Goal: Transaction & Acquisition: Purchase product/service

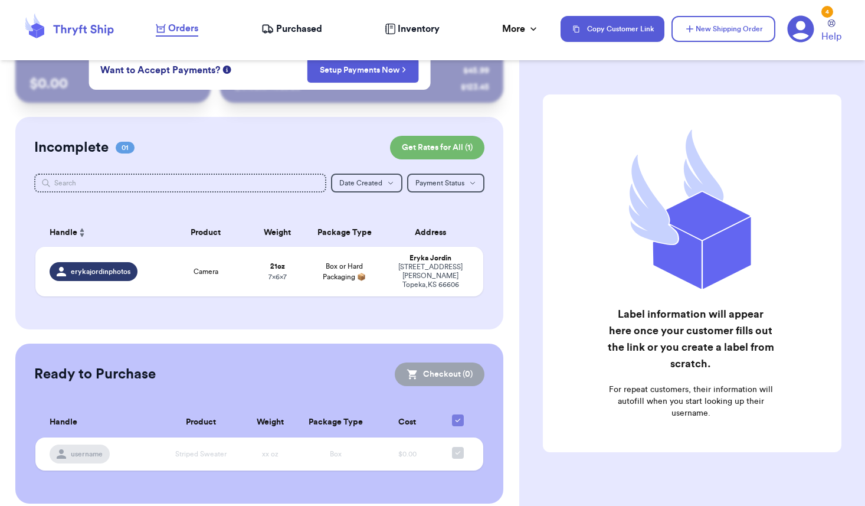
scroll to position [35, 0]
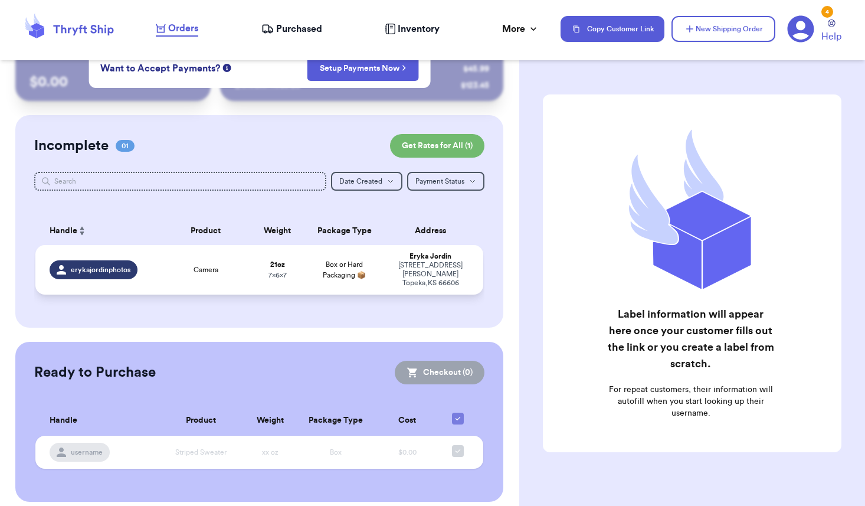
click at [115, 269] on span "erykajordinphotos" at bounding box center [101, 269] width 60 height 9
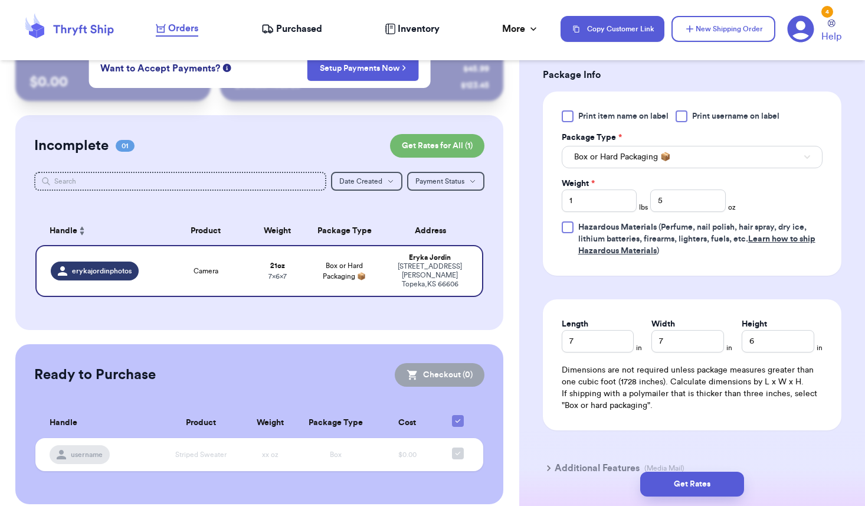
scroll to position [516, 0]
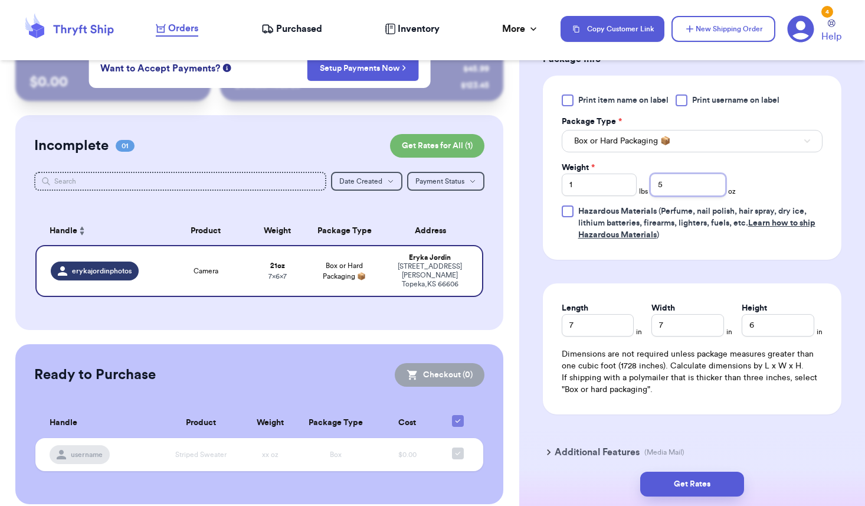
click at [684, 175] on input "5" at bounding box center [687, 185] width 75 height 22
click at [684, 174] on input "5" at bounding box center [687, 185] width 75 height 22
click at [679, 183] on input "5" at bounding box center [687, 185] width 75 height 22
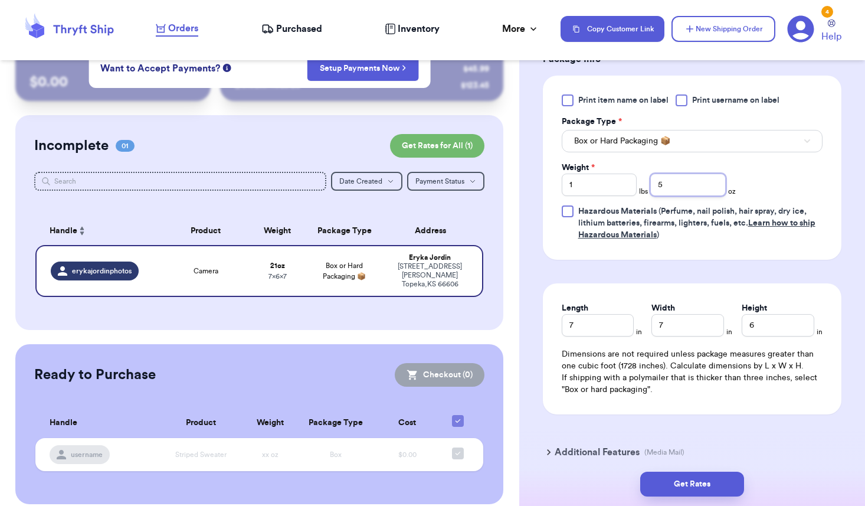
click at [679, 183] on input "5" at bounding box center [687, 185] width 75 height 22
type input "12"
click at [682, 479] on button "Get Rates" at bounding box center [692, 484] width 104 height 25
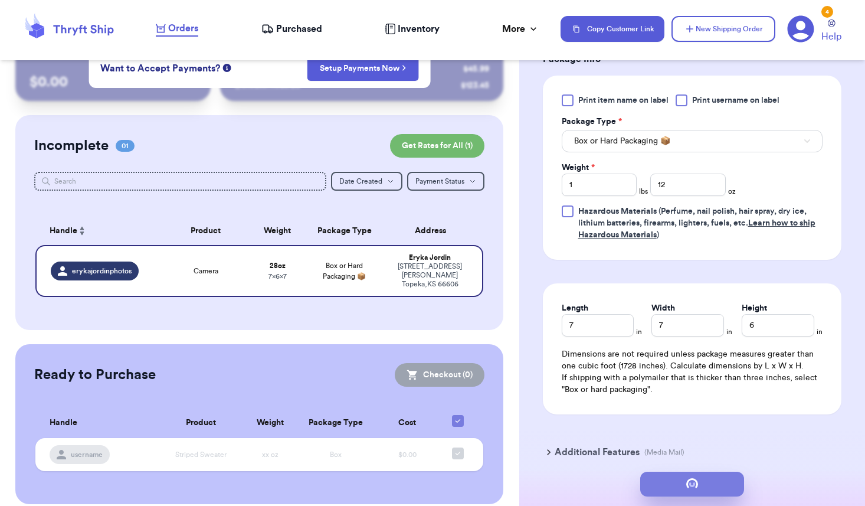
scroll to position [0, 0]
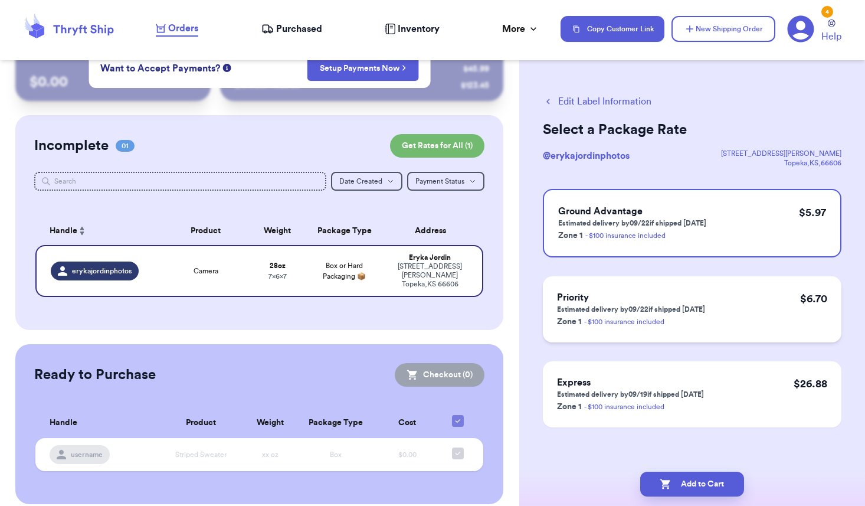
click at [713, 313] on div "Priority Estimated delivery by 09/22 if shipped [DATE] Zone 1 - $100 insurance …" at bounding box center [692, 309] width 299 height 66
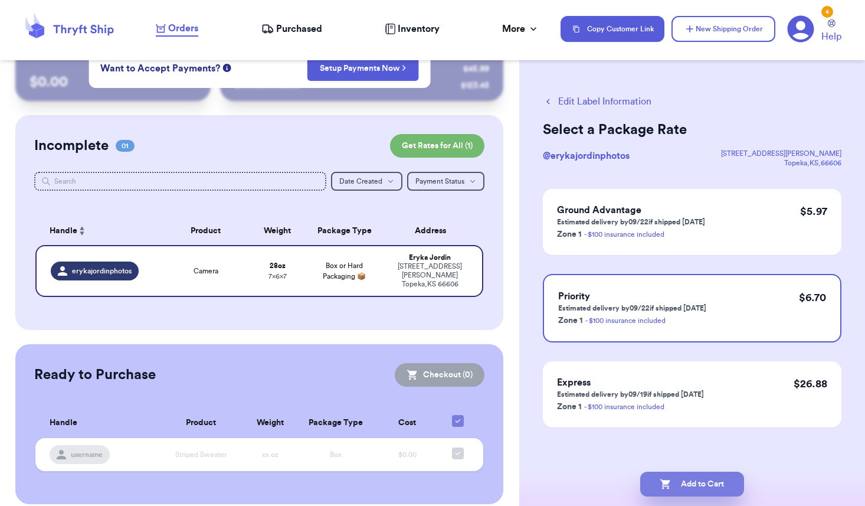
click at [694, 489] on button "Add to Cart" at bounding box center [692, 484] width 104 height 25
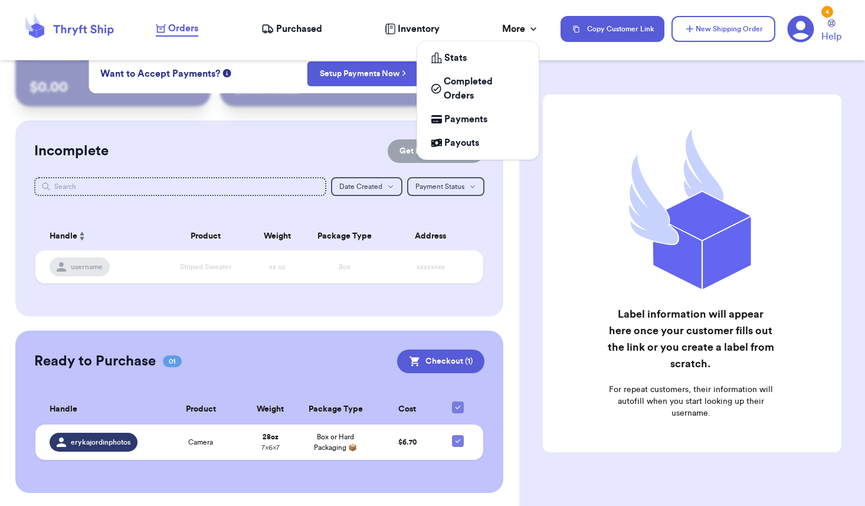
click at [524, 30] on div "More" at bounding box center [520, 29] width 37 height 14
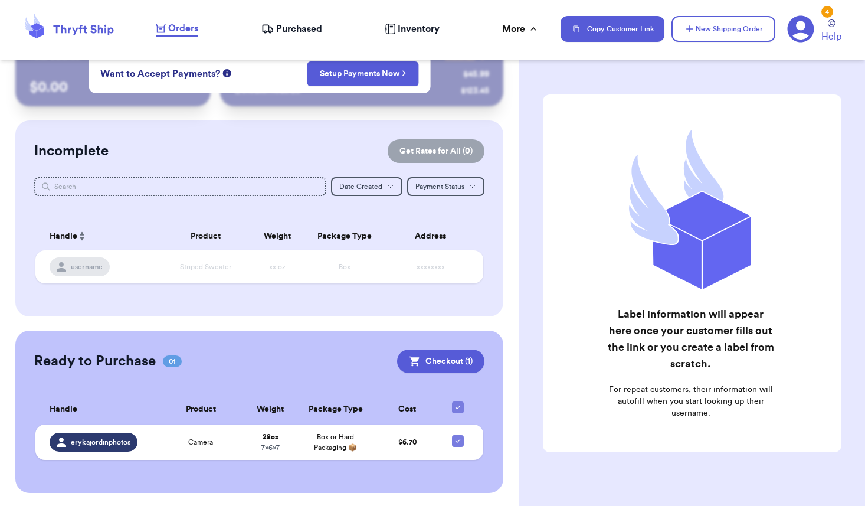
click at [629, 102] on div "Label information will appear here once your customer fills out the link or you…" at bounding box center [692, 273] width 299 height 358
click at [440, 371] on button "Checkout ( 1 )" at bounding box center [440, 361] width 87 height 24
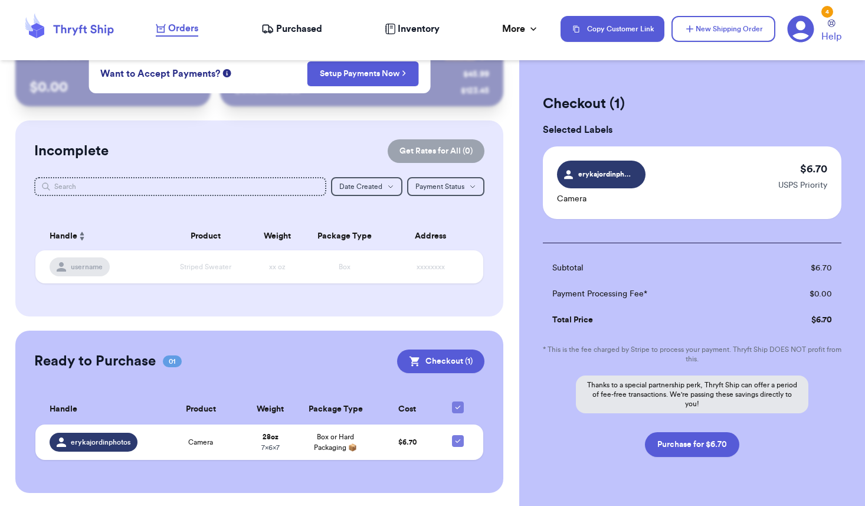
click at [710, 425] on div "Subtotal $ 6.70 Payment Processing Fee* $ 0.00 Total Price $ 6.70 * This is the…" at bounding box center [692, 350] width 299 height 214
click at [701, 439] on button "Purchase for $6.70" at bounding box center [692, 444] width 94 height 25
checkbox input "false"
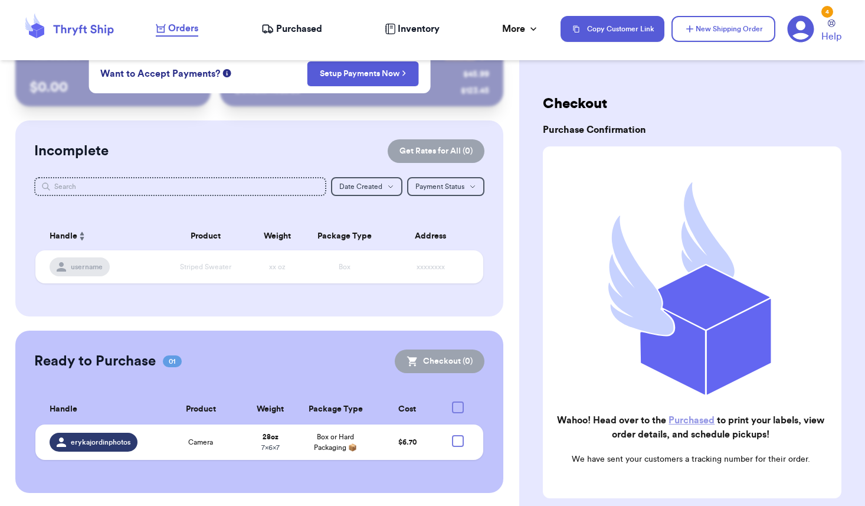
checkbox input "true"
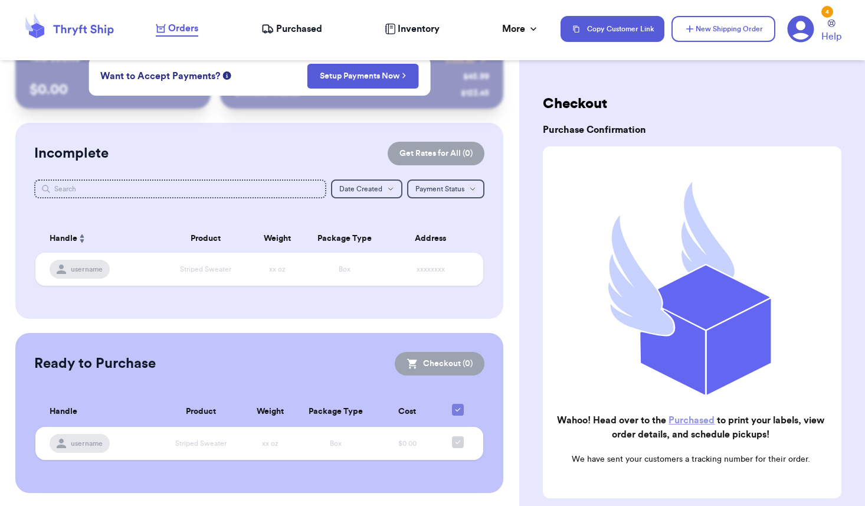
click at [686, 424] on link "Purchased" at bounding box center [692, 420] width 46 height 9
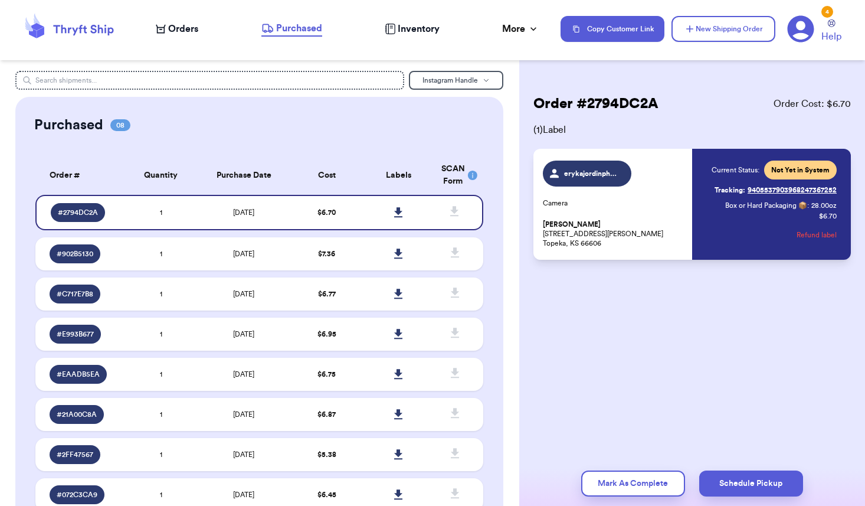
click at [738, 224] on div "Current Status: Not Yet in System Tracking: 9405537903968247367252 Box or Hard …" at bounding box center [774, 204] width 125 height 87
click at [397, 213] on icon at bounding box center [398, 212] width 8 height 10
click at [822, 235] on button "Refund label" at bounding box center [817, 235] width 40 height 26
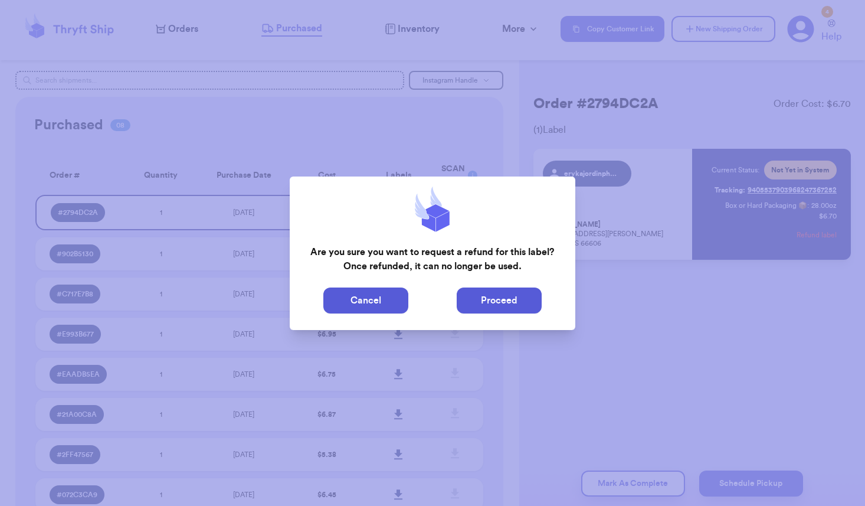
click at [491, 303] on button "Proceed" at bounding box center [499, 300] width 85 height 26
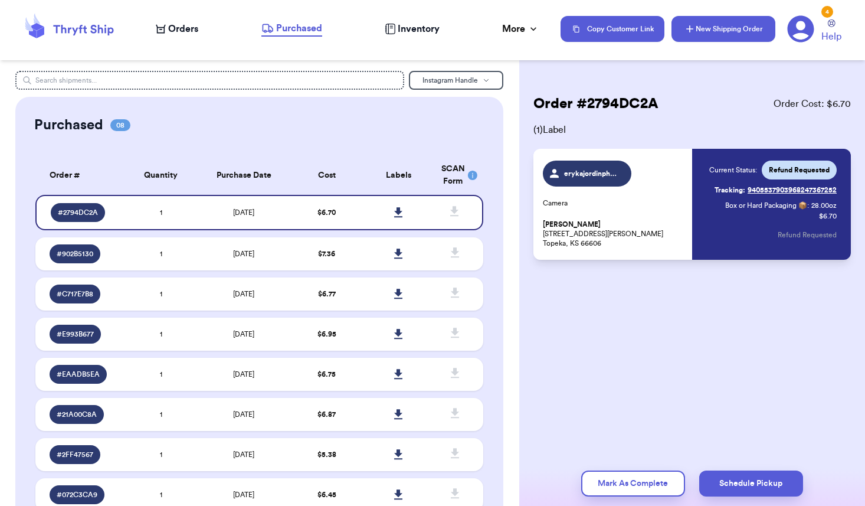
click at [706, 28] on button "New Shipping Order" at bounding box center [724, 29] width 104 height 26
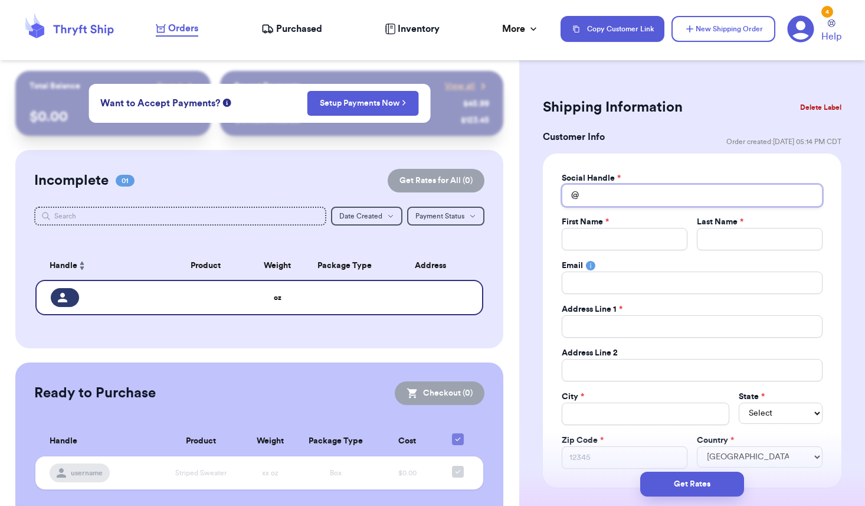
click at [646, 200] on input "Total Amount Paid" at bounding box center [692, 195] width 261 height 22
type input "e"
type input "er"
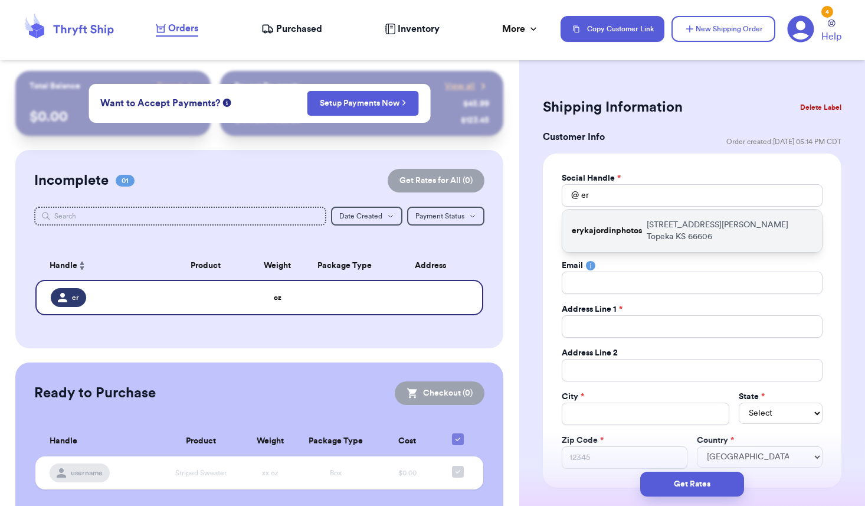
click at [621, 230] on p "erykajordinphotos" at bounding box center [607, 231] width 70 height 12
type input "erykajordinphotos"
type input "Eryka"
type input "Jordin"
type input "[EMAIL_ADDRESS][DOMAIN_NAME]"
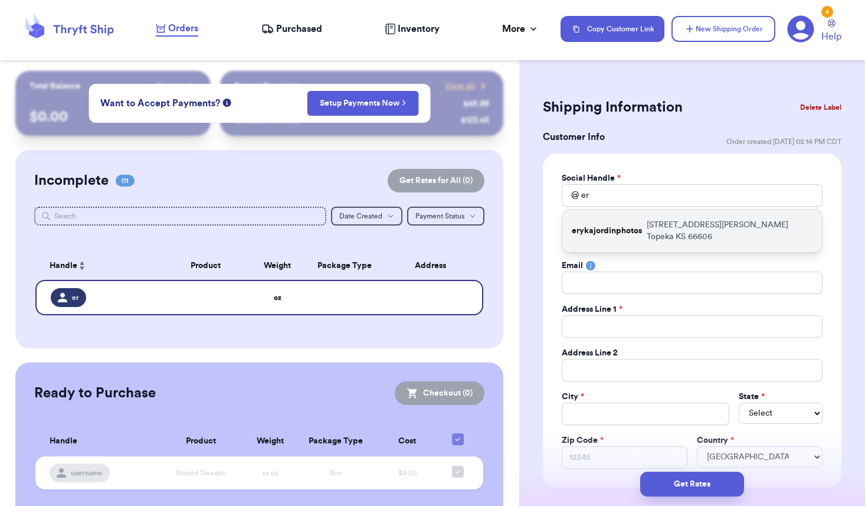
type input "[STREET_ADDRESS][PERSON_NAME]"
type input "Topeka"
select select "KS"
type input "66606"
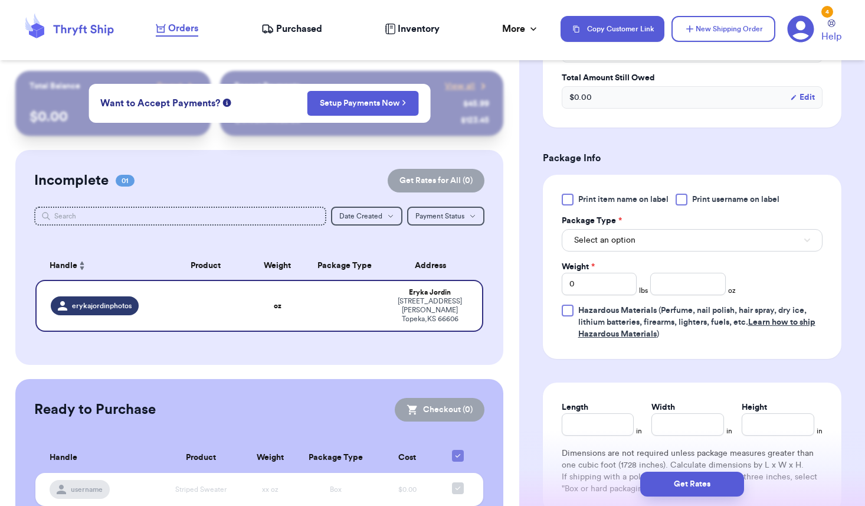
scroll to position [763, 0]
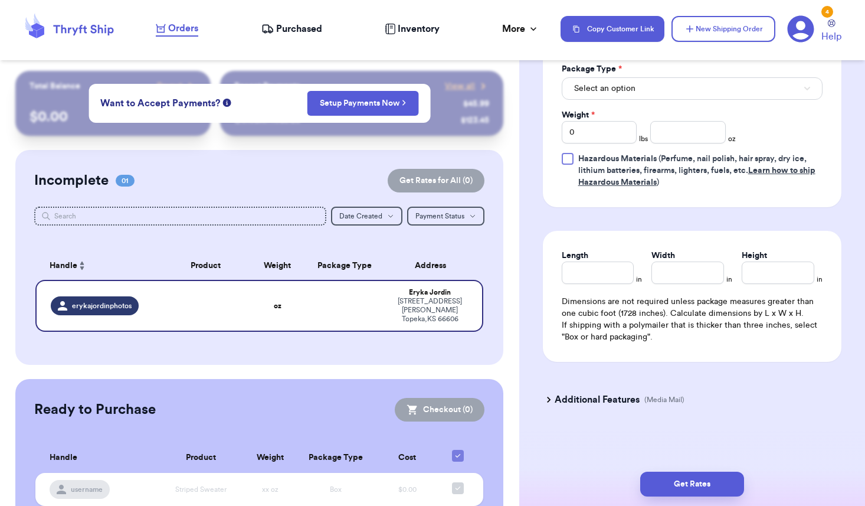
click at [808, 25] on icon at bounding box center [801, 29] width 27 height 27
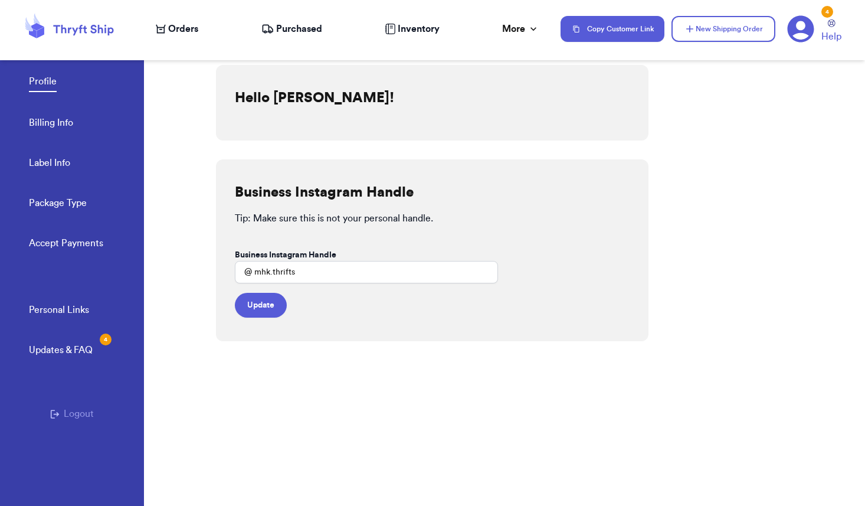
click at [57, 125] on link "Billing Info" at bounding box center [51, 124] width 44 height 17
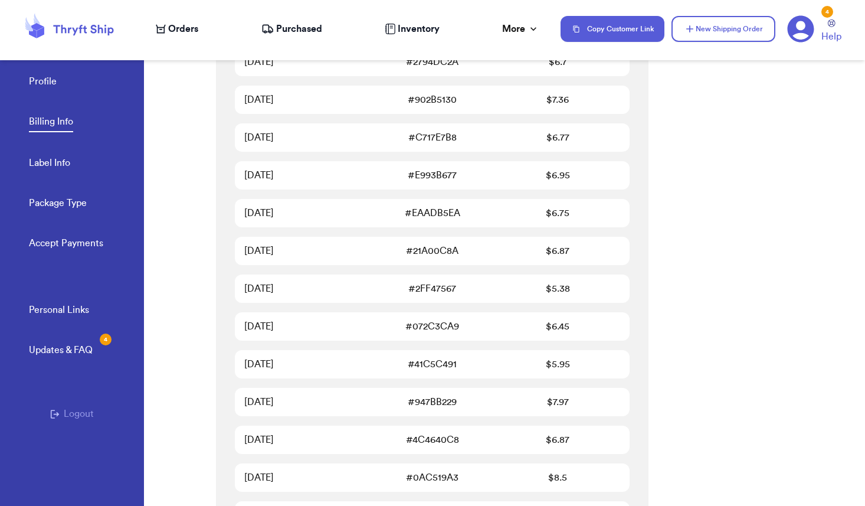
scroll to position [523, 0]
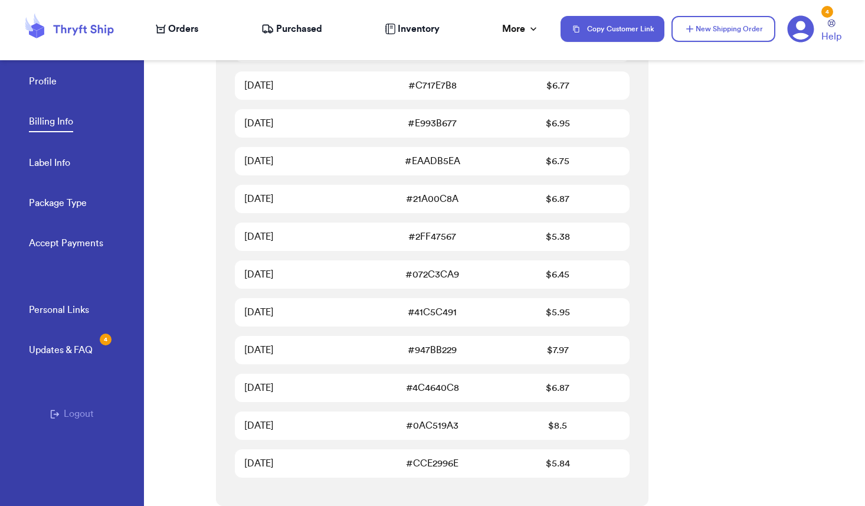
click at [59, 162] on link "Label Info" at bounding box center [49, 164] width 41 height 17
select select "KS"
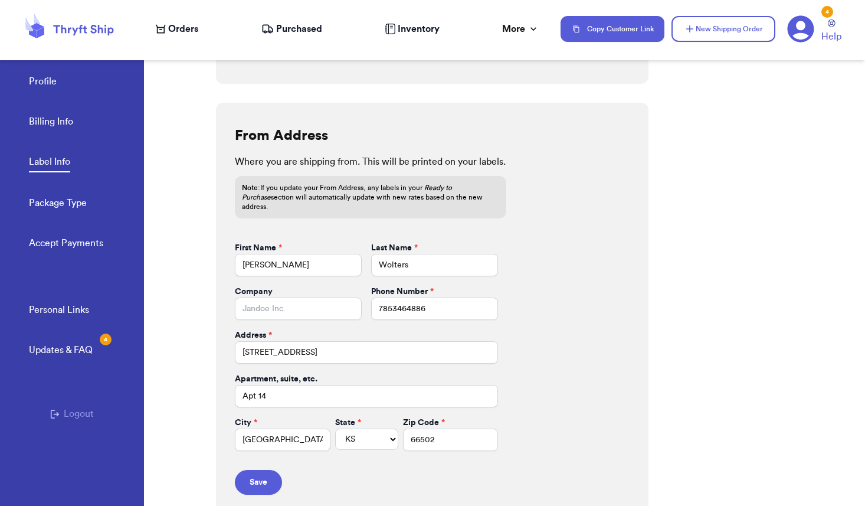
scroll to position [443, 0]
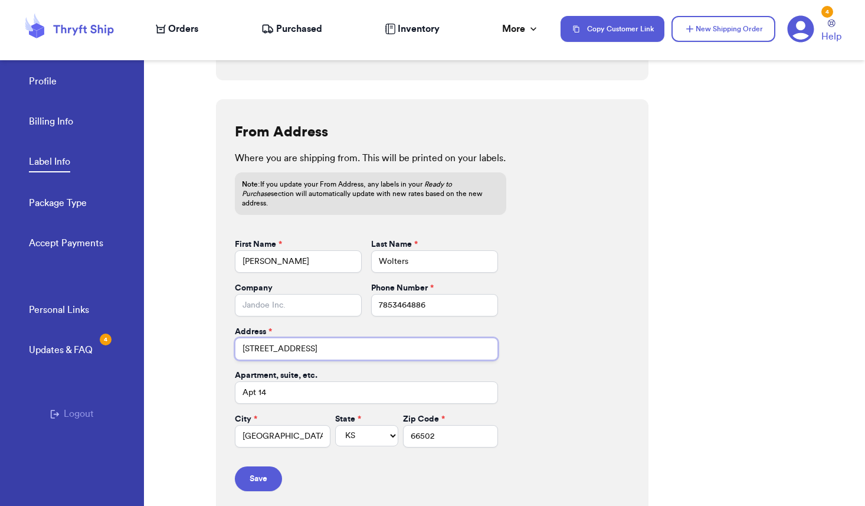
click at [291, 338] on input "[STREET_ADDRESS]" at bounding box center [366, 349] width 263 height 22
type input "[STREET_ADDRESS]"
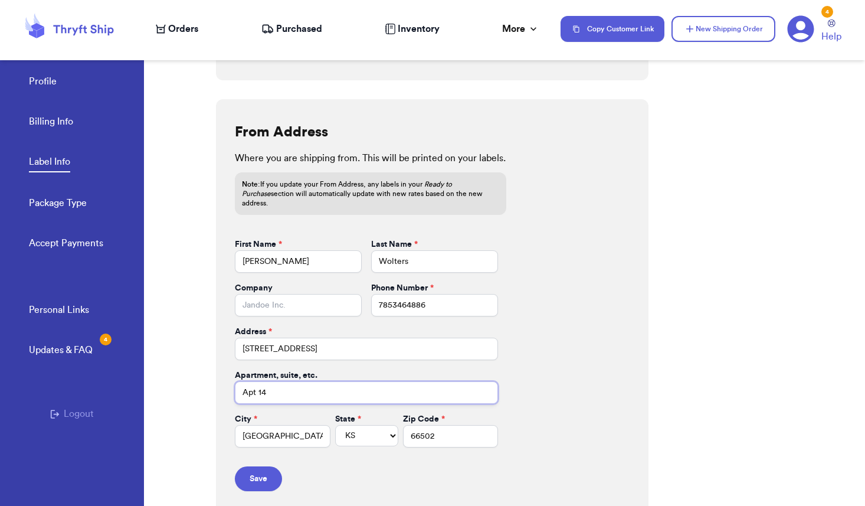
click at [302, 382] on input "Apt 14" at bounding box center [366, 392] width 263 height 22
click at [276, 425] on input "[GEOGRAPHIC_DATA]" at bounding box center [282, 436] width 95 height 22
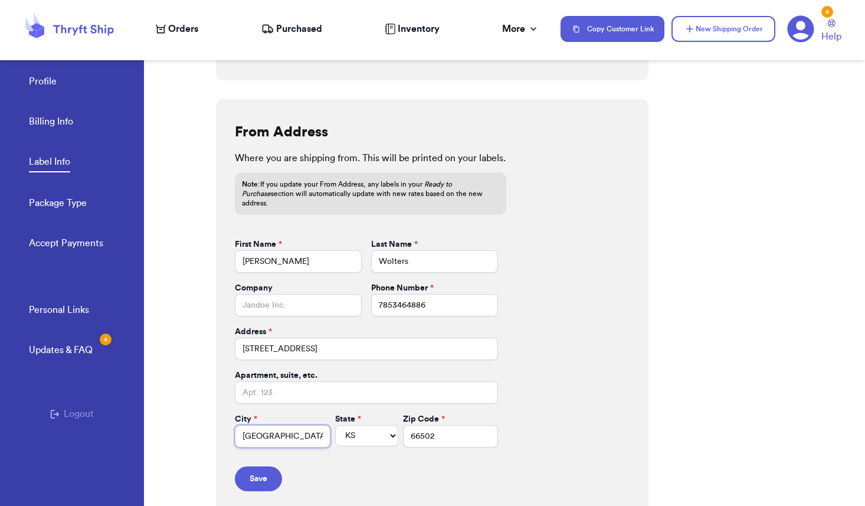
click at [276, 425] on input "[GEOGRAPHIC_DATA]" at bounding box center [282, 436] width 95 height 22
type input "[PERSON_NAME]"
click at [435, 430] on input "66502" at bounding box center [450, 436] width 95 height 22
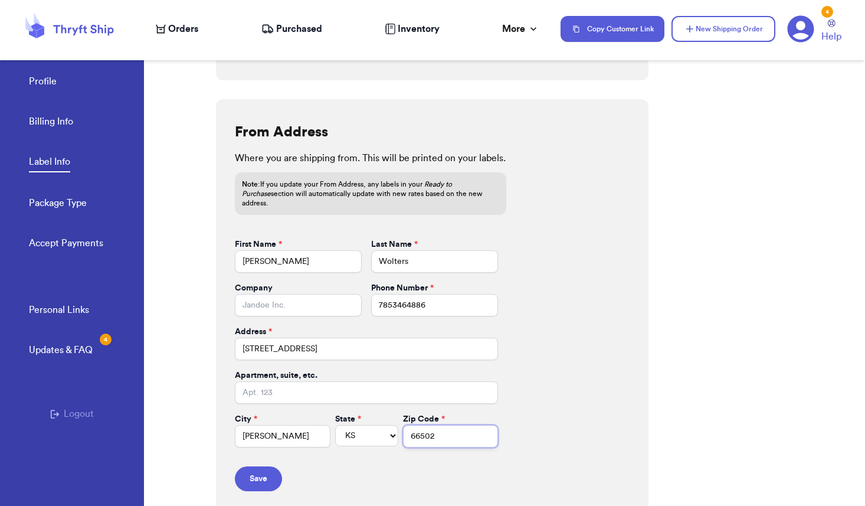
click at [435, 430] on input "66502" at bounding box center [450, 436] width 95 height 22
type input "67474"
click at [561, 420] on div "From Address Where you are shipping from. This will be printed on your labels. …" at bounding box center [432, 307] width 433 height 416
click at [247, 430] on input "[PERSON_NAME]" at bounding box center [282, 436] width 95 height 22
type input "[PERSON_NAME]"
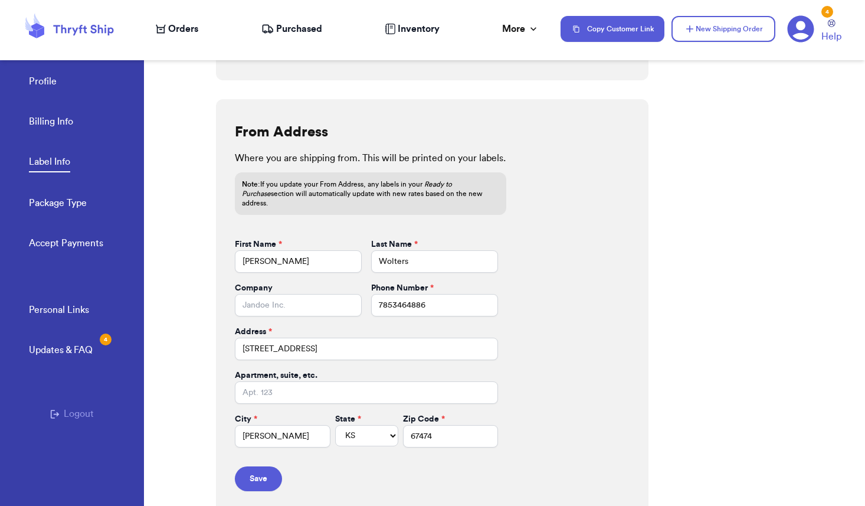
click at [370, 484] on div "From Address Where you are shipping from. This will be printed on your labels. …" at bounding box center [432, 307] width 433 height 416
click at [259, 466] on button "Save" at bounding box center [258, 478] width 47 height 25
click at [717, 38] on button "New Shipping Order" at bounding box center [724, 29] width 104 height 26
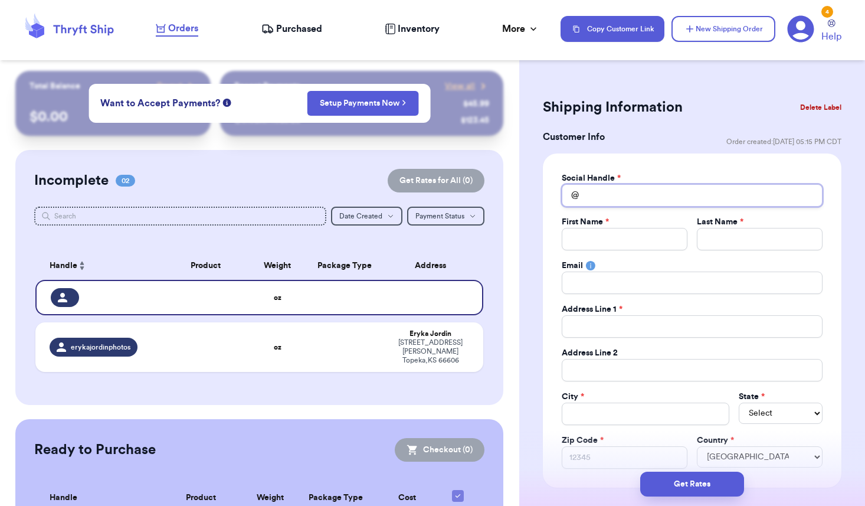
click at [633, 200] on input "Total Amount Paid" at bounding box center [692, 195] width 261 height 22
type input "e"
type input "er"
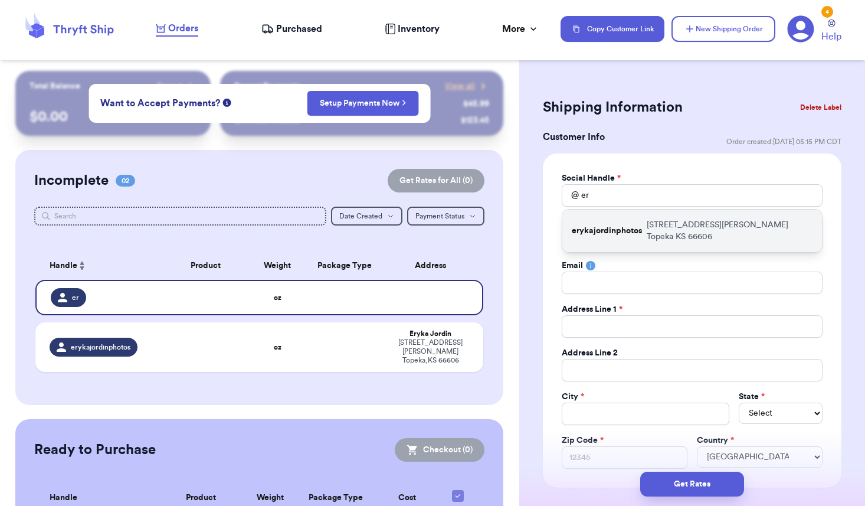
click at [608, 225] on p "erykajordinphotos" at bounding box center [607, 231] width 70 height 12
type input "erykajordinphotos"
type input "Eryka"
type input "Jordin"
type input "[EMAIL_ADDRESS][DOMAIN_NAME]"
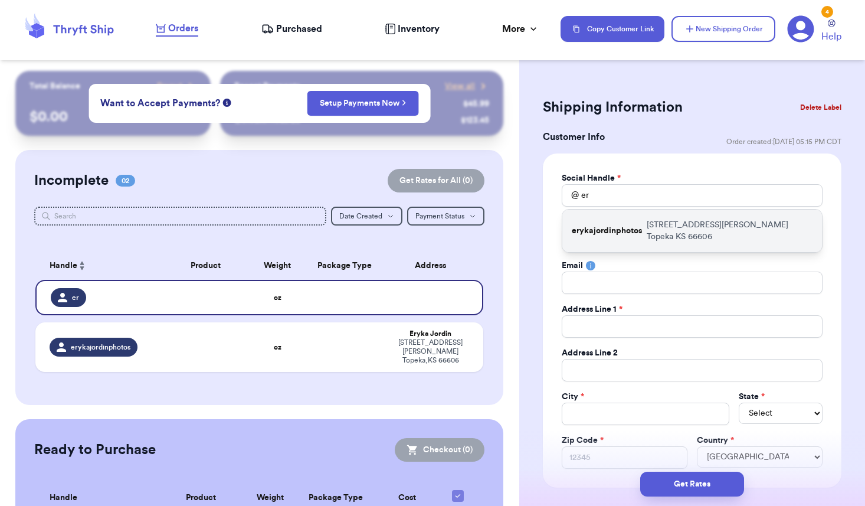
type input "[STREET_ADDRESS][PERSON_NAME]"
type input "Topeka"
select select "KS"
type input "66606"
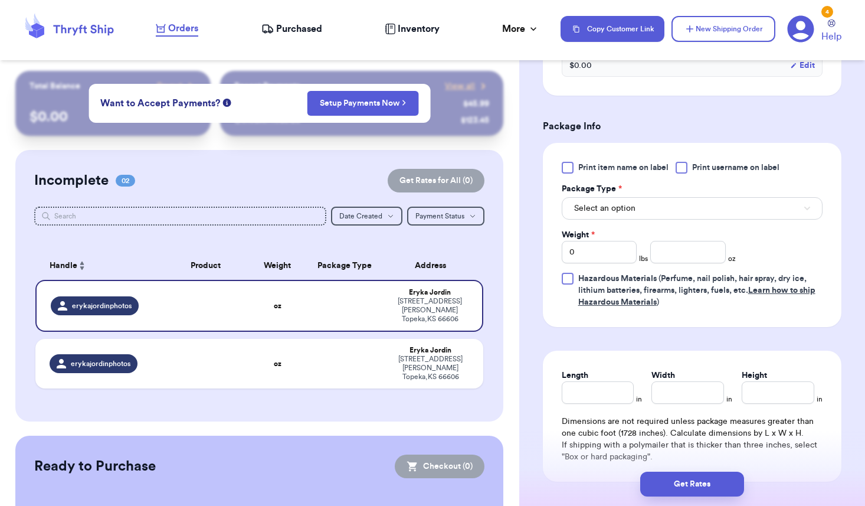
scroll to position [648, 0]
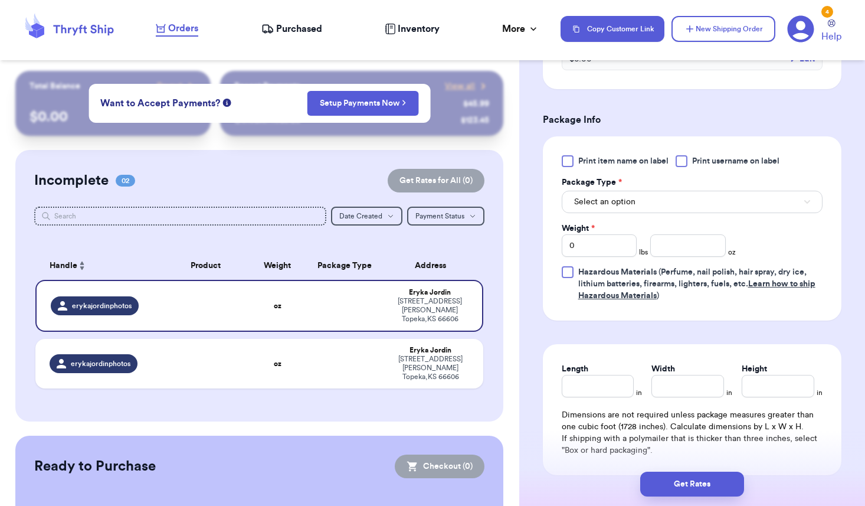
click at [649, 220] on div "Print item name on label Print username on label Package Type * Select an optio…" at bounding box center [692, 228] width 261 height 146
click at [649, 211] on button "Select an option" at bounding box center [692, 202] width 261 height 22
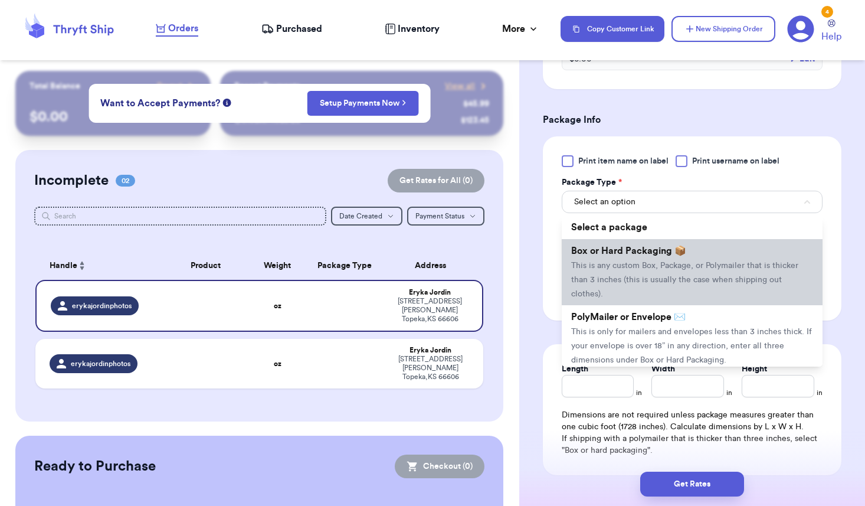
click at [641, 261] on li "Box or Hard Packaging 📦 This is any custom Box, Package, or Polymailer that is …" at bounding box center [692, 272] width 261 height 66
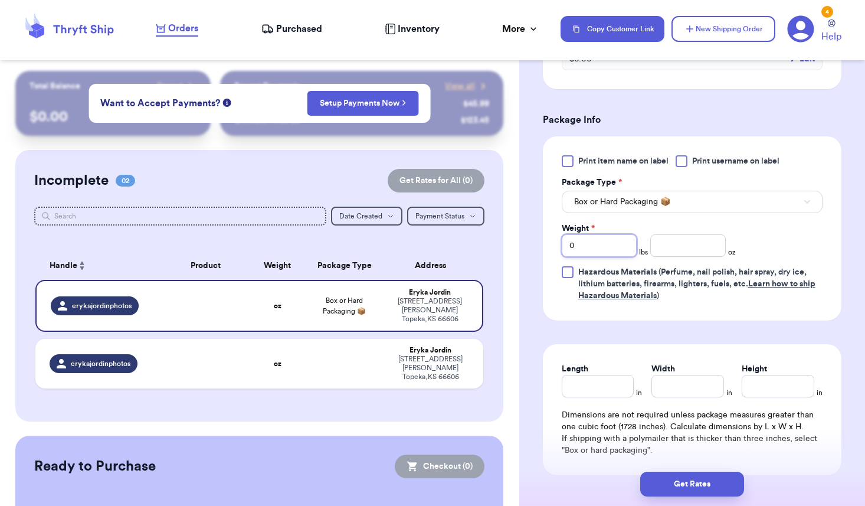
click at [601, 248] on input "0" at bounding box center [599, 245] width 75 height 22
type input "1"
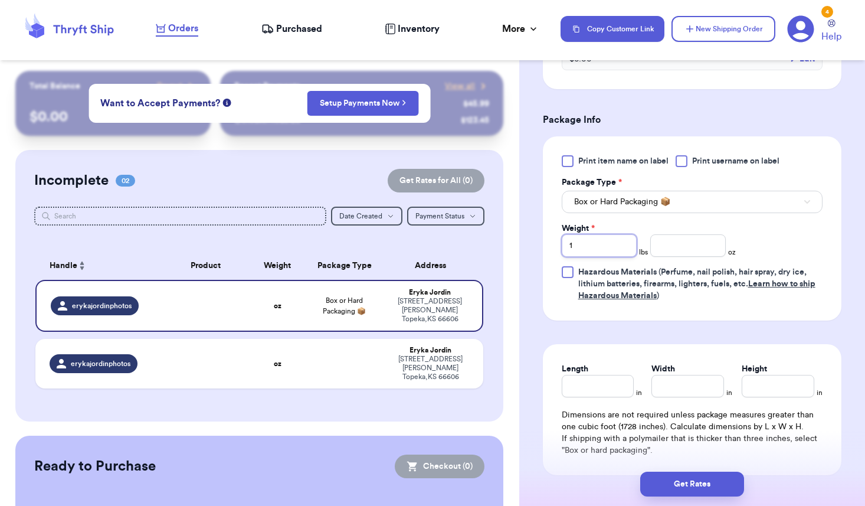
type input "1"
click at [679, 257] on input "number" at bounding box center [687, 245] width 75 height 22
type input "12"
click at [595, 391] on input "Length" at bounding box center [598, 386] width 73 height 22
type input "7"
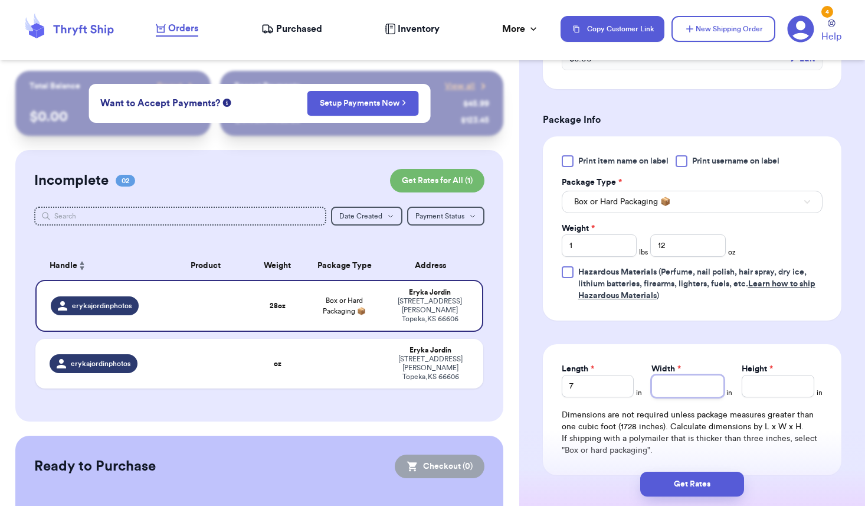
click at [691, 382] on input "Width *" at bounding box center [688, 386] width 73 height 22
type input "7"
click at [755, 385] on input "Height *" at bounding box center [778, 386] width 73 height 22
type input "5"
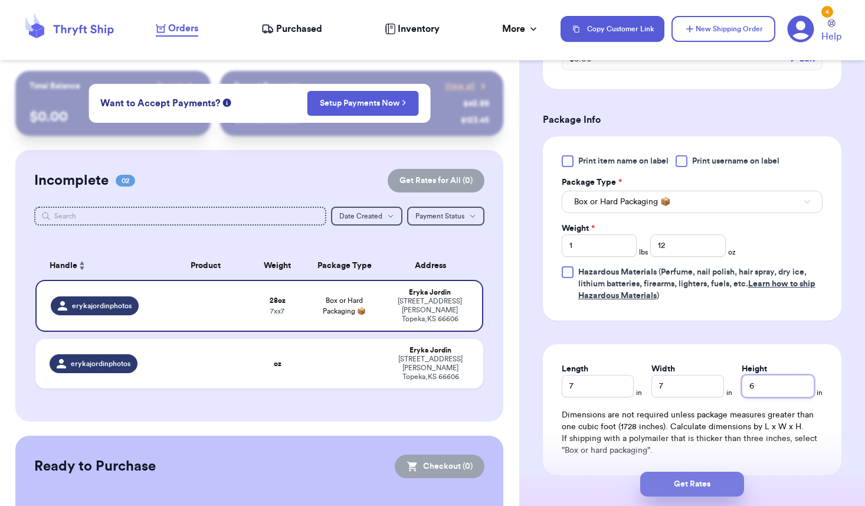
type input "6"
click at [695, 480] on button "Get Rates" at bounding box center [692, 484] width 104 height 25
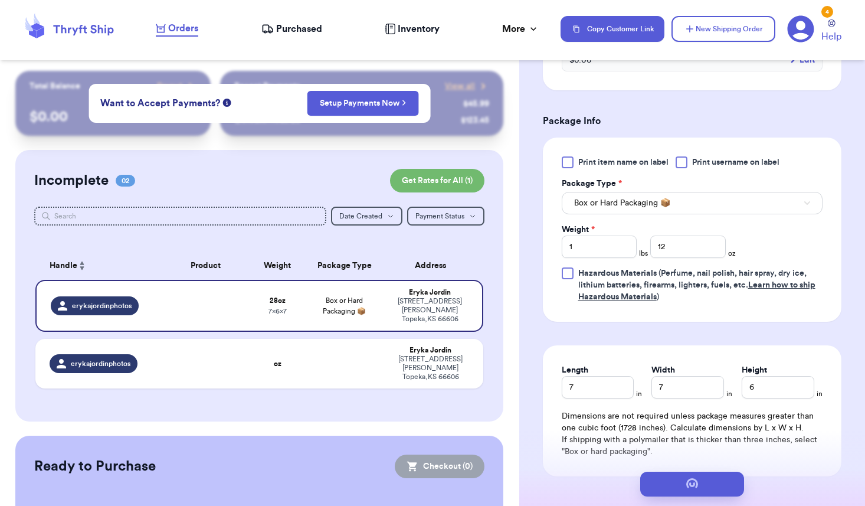
scroll to position [0, 0]
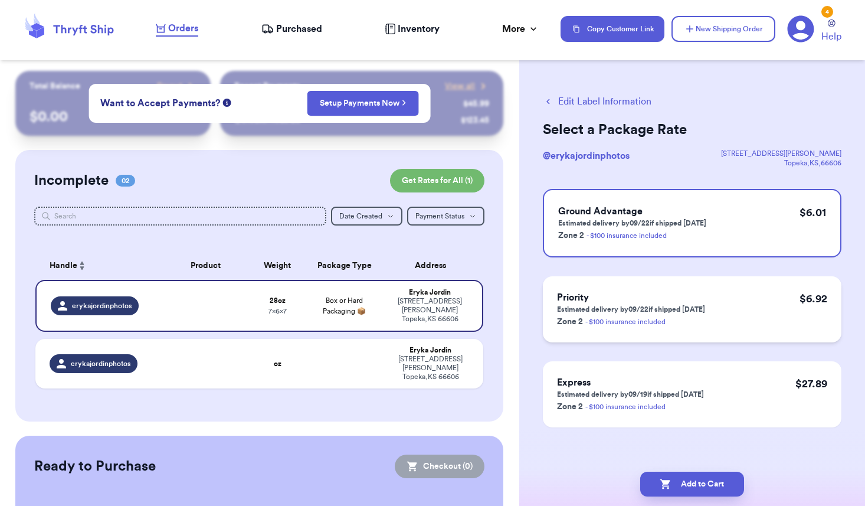
click at [703, 301] on h3 "Priority" at bounding box center [631, 297] width 148 height 14
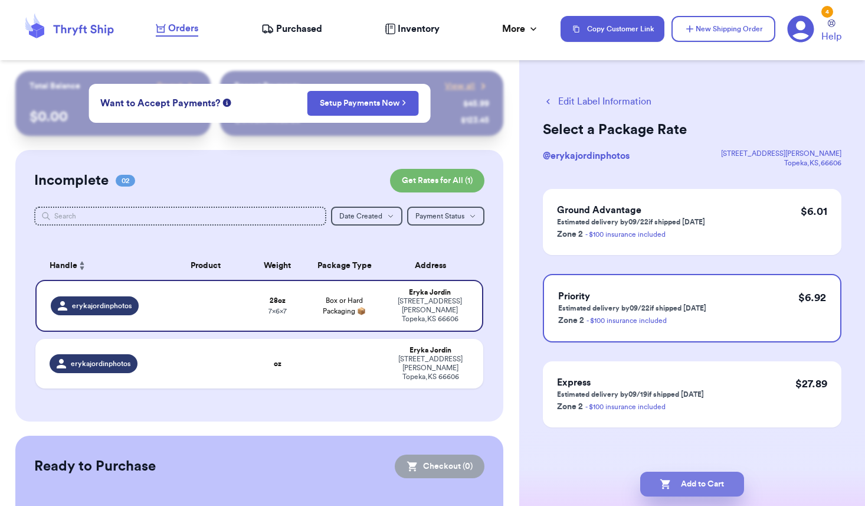
click at [697, 477] on button "Add to Cart" at bounding box center [692, 484] width 104 height 25
checkbox input "true"
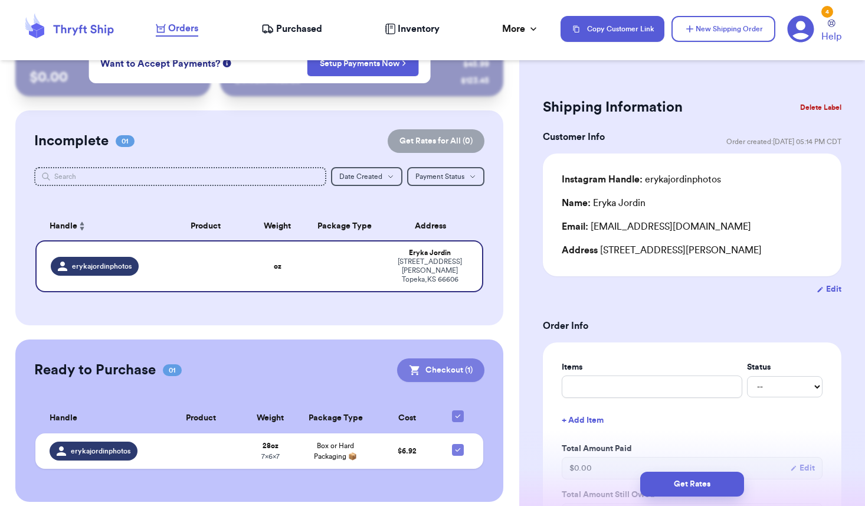
click at [427, 369] on button "Checkout ( 1 )" at bounding box center [440, 370] width 87 height 24
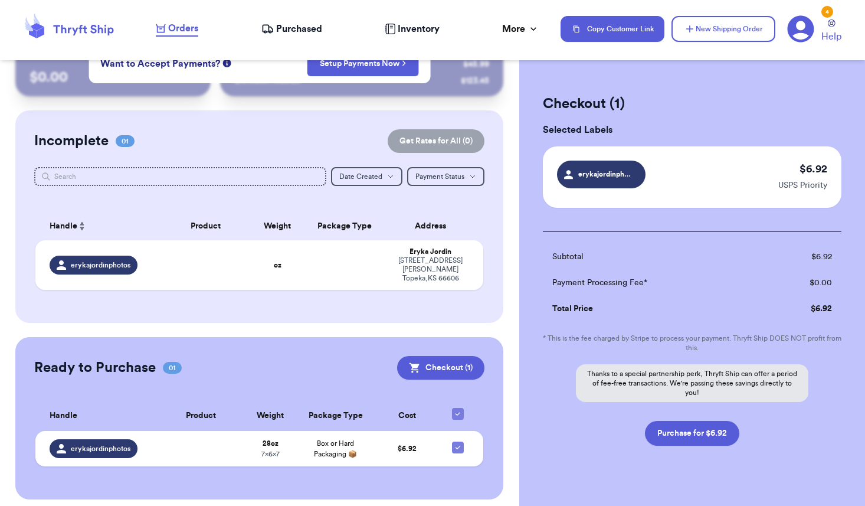
scroll to position [37, 0]
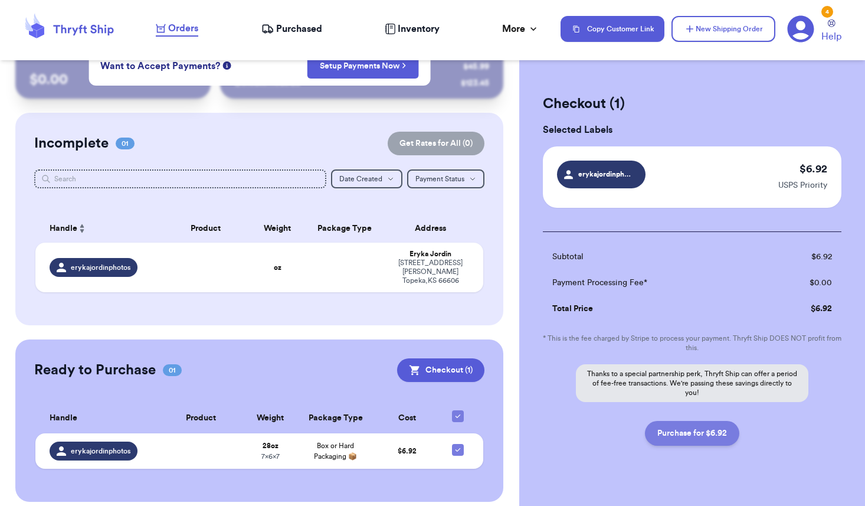
click at [688, 442] on button "Purchase for $6.92" at bounding box center [692, 433] width 94 height 25
checkbox input "false"
checkbox input "true"
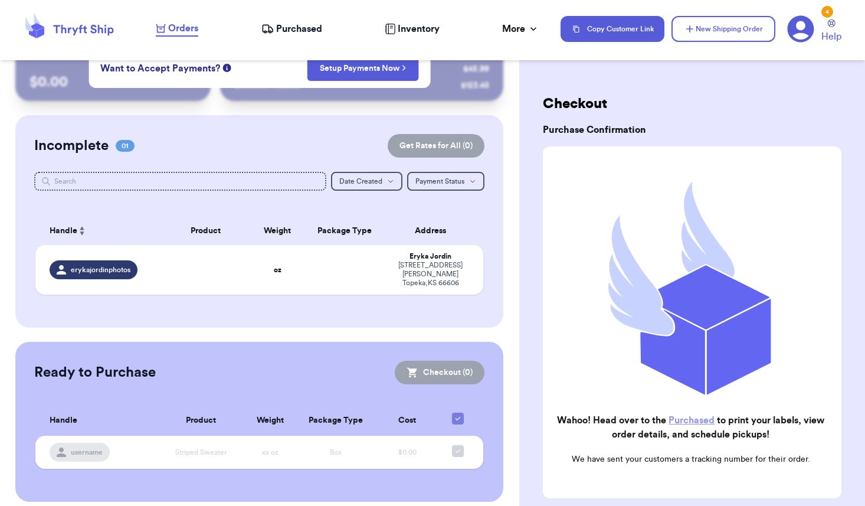
scroll to position [0, 0]
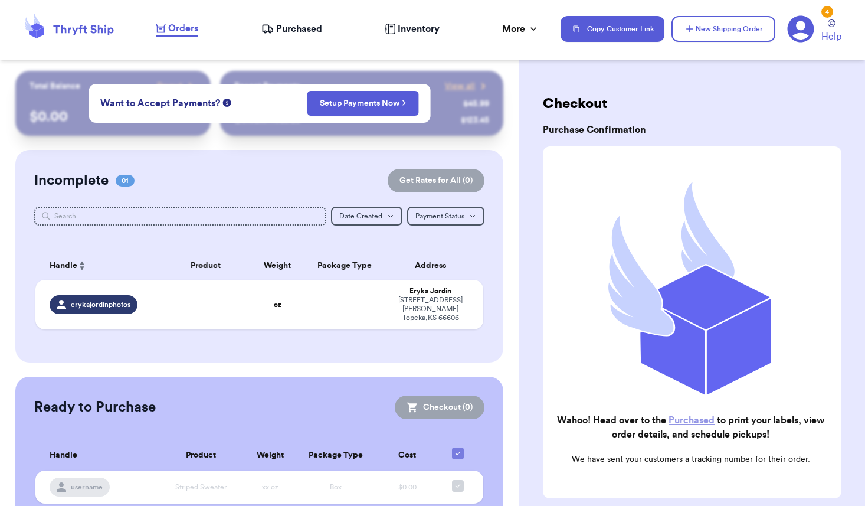
click at [703, 422] on link "Purchased" at bounding box center [692, 420] width 46 height 9
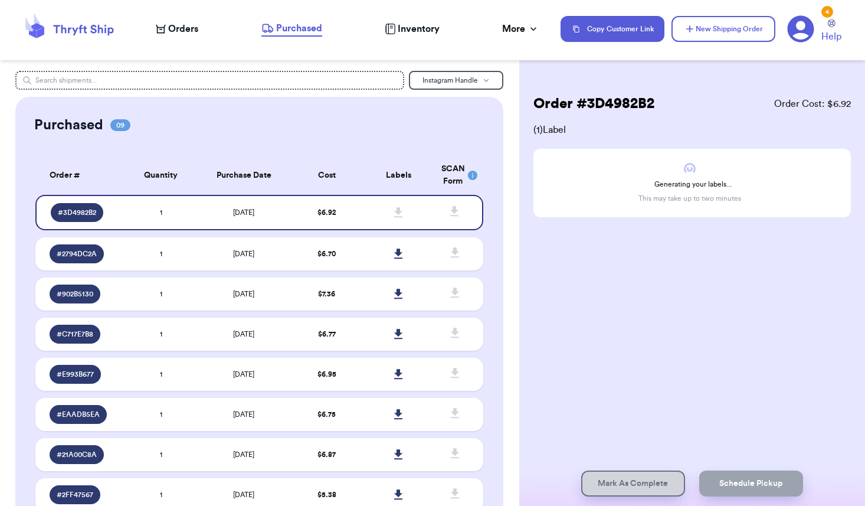
click at [632, 201] on div "Generating your labels... This may take up to two minutes" at bounding box center [693, 183] width 318 height 68
click at [424, 215] on td at bounding box center [397, 212] width 71 height 35
click at [400, 211] on icon at bounding box center [398, 212] width 8 height 10
click at [568, 222] on div "Order # 3D4982B2 Order Cost: $ 6.92 ( 1 ) Label Generating your labels... This …" at bounding box center [692, 191] width 346 height 241
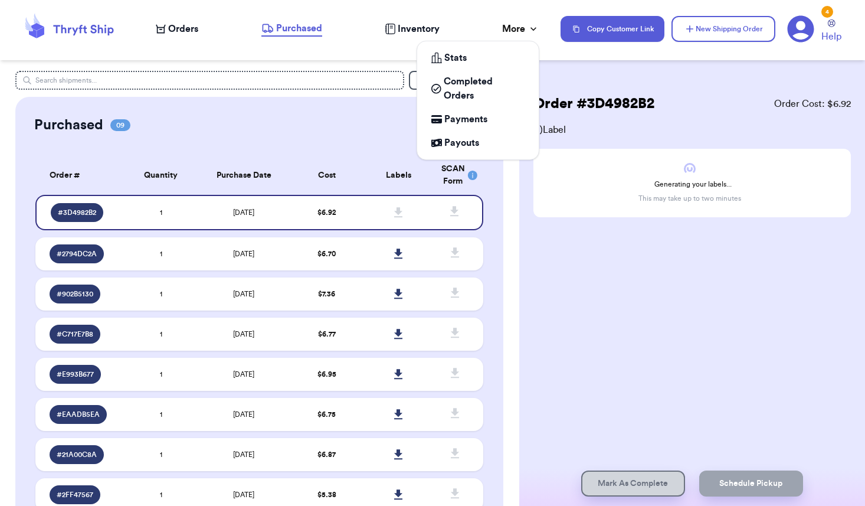
click at [526, 32] on div "More" at bounding box center [520, 29] width 37 height 14
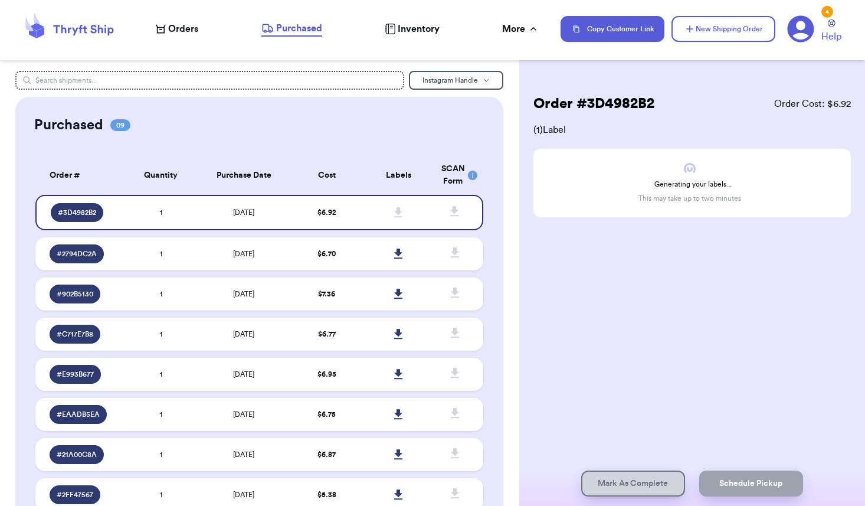
click at [574, 125] on span "( 1 ) Label" at bounding box center [693, 130] width 318 height 14
click at [364, 174] on th "Labels" at bounding box center [397, 175] width 71 height 39
click at [352, 180] on th "Cost" at bounding box center [326, 175] width 71 height 39
click at [397, 210] on icon at bounding box center [398, 212] width 8 height 10
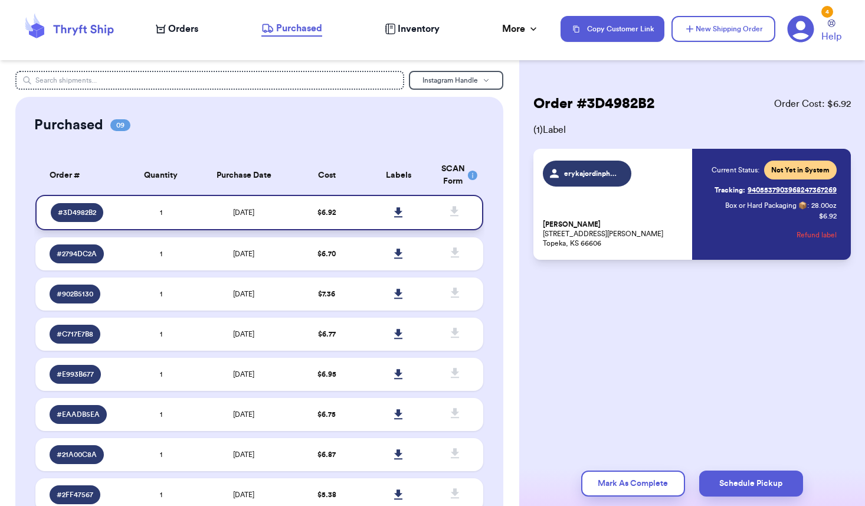
click at [397, 213] on icon at bounding box center [398, 212] width 8 height 10
